Goal: Information Seeking & Learning: Learn about a topic

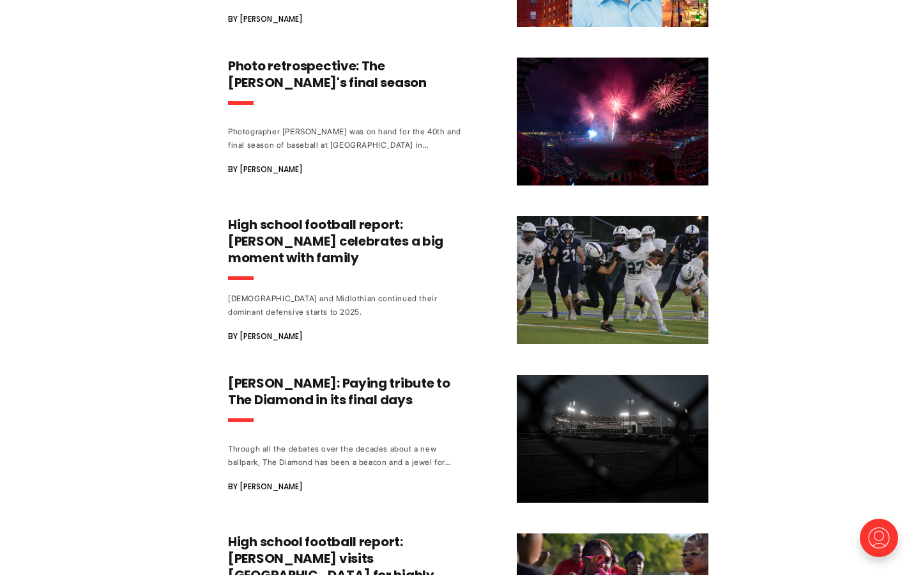
scroll to position [856, 0]
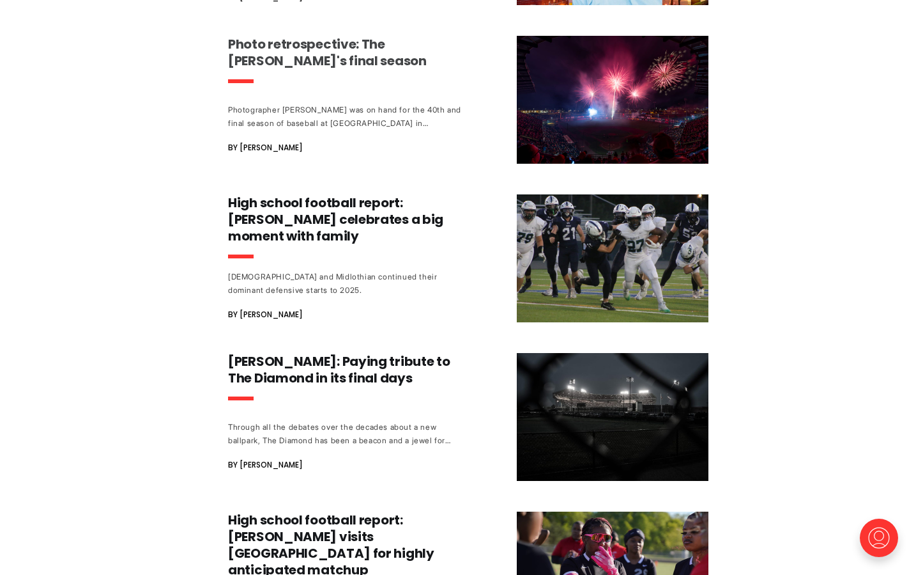
click at [644, 117] on img at bounding box center [613, 100] width 192 height 128
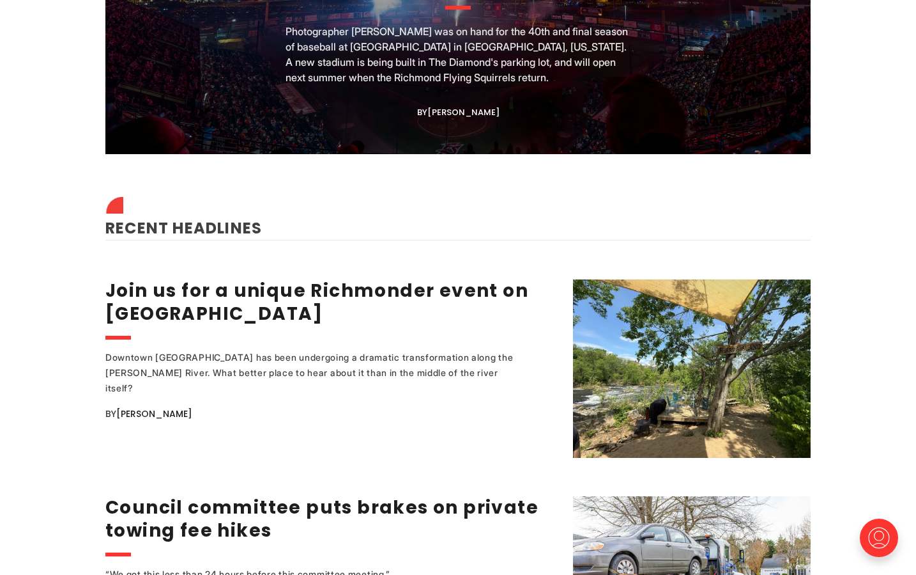
scroll to position [1219, 0]
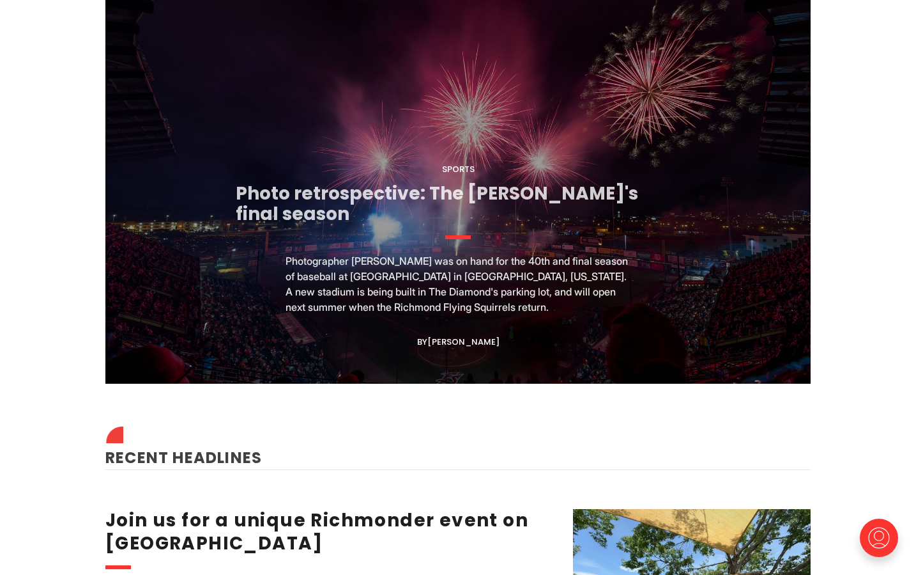
click at [348, 197] on link "Photo retrospective: The [PERSON_NAME]'s final season" at bounding box center [437, 203] width 403 height 45
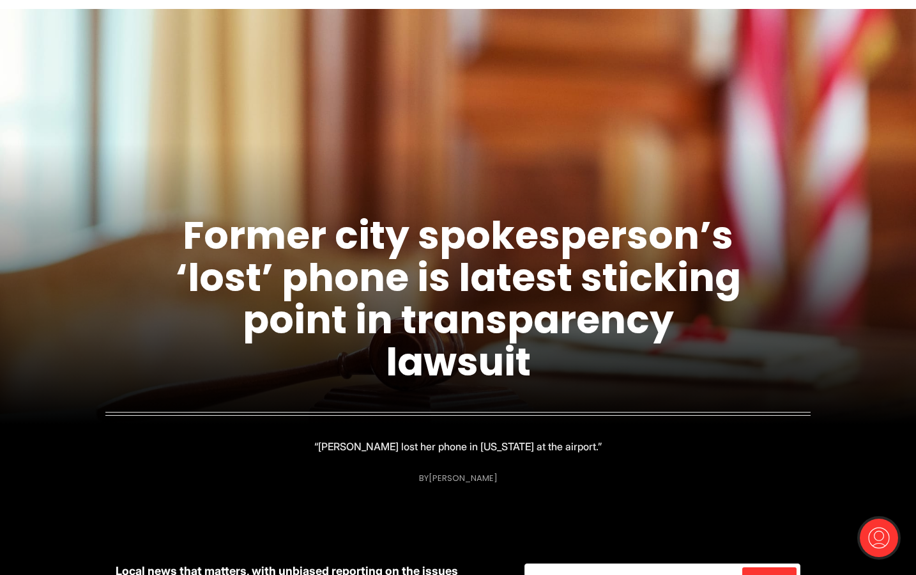
scroll to position [0, 0]
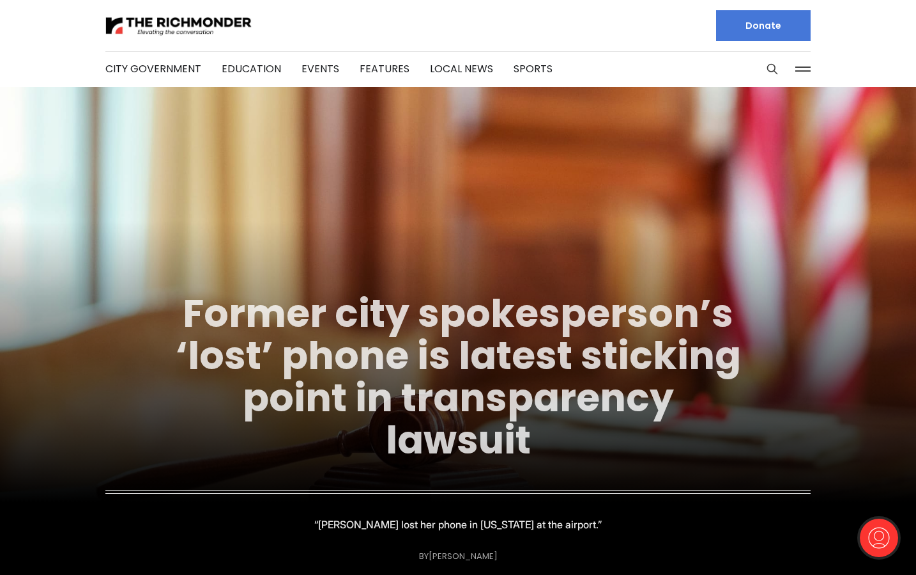
click at [434, 317] on link "Former city spokesperson’s ‘lost’ phone is latest sticking point in transparenc…" at bounding box center [459, 376] width 566 height 180
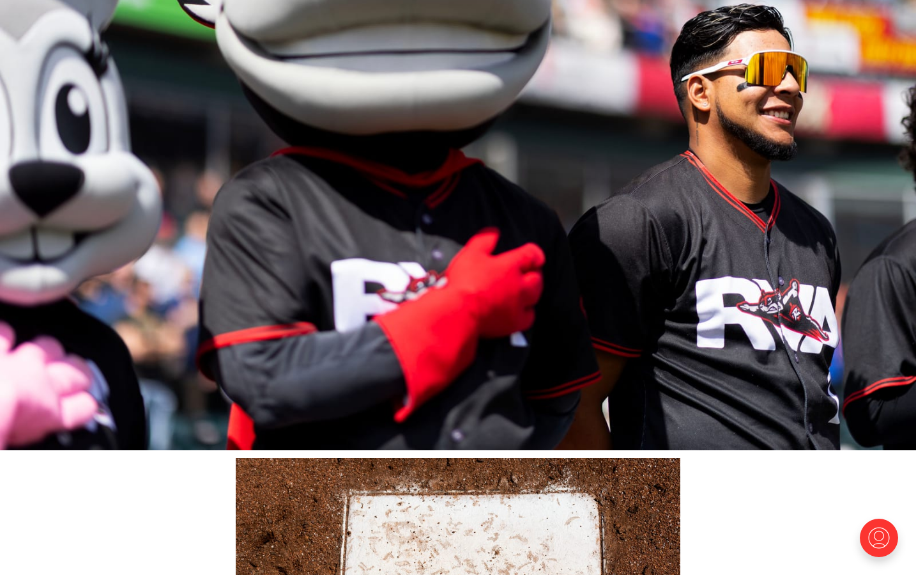
scroll to position [3227, 0]
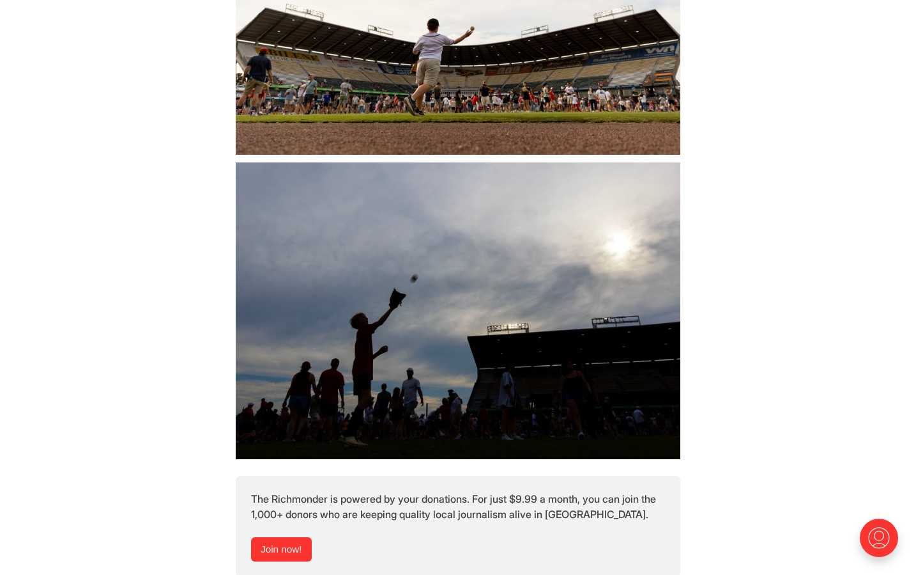
scroll to position [14526, 0]
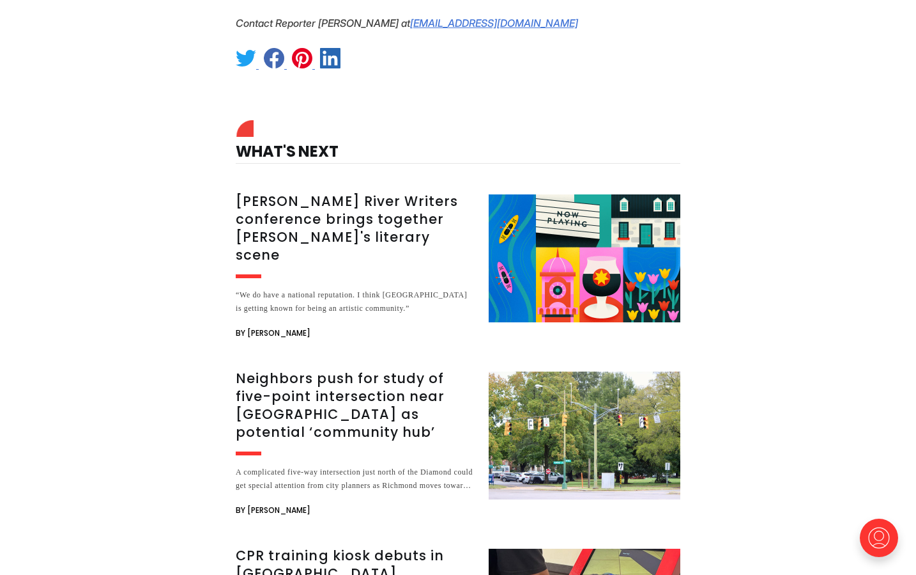
scroll to position [2646, 0]
